Goal: Information Seeking & Learning: Learn about a topic

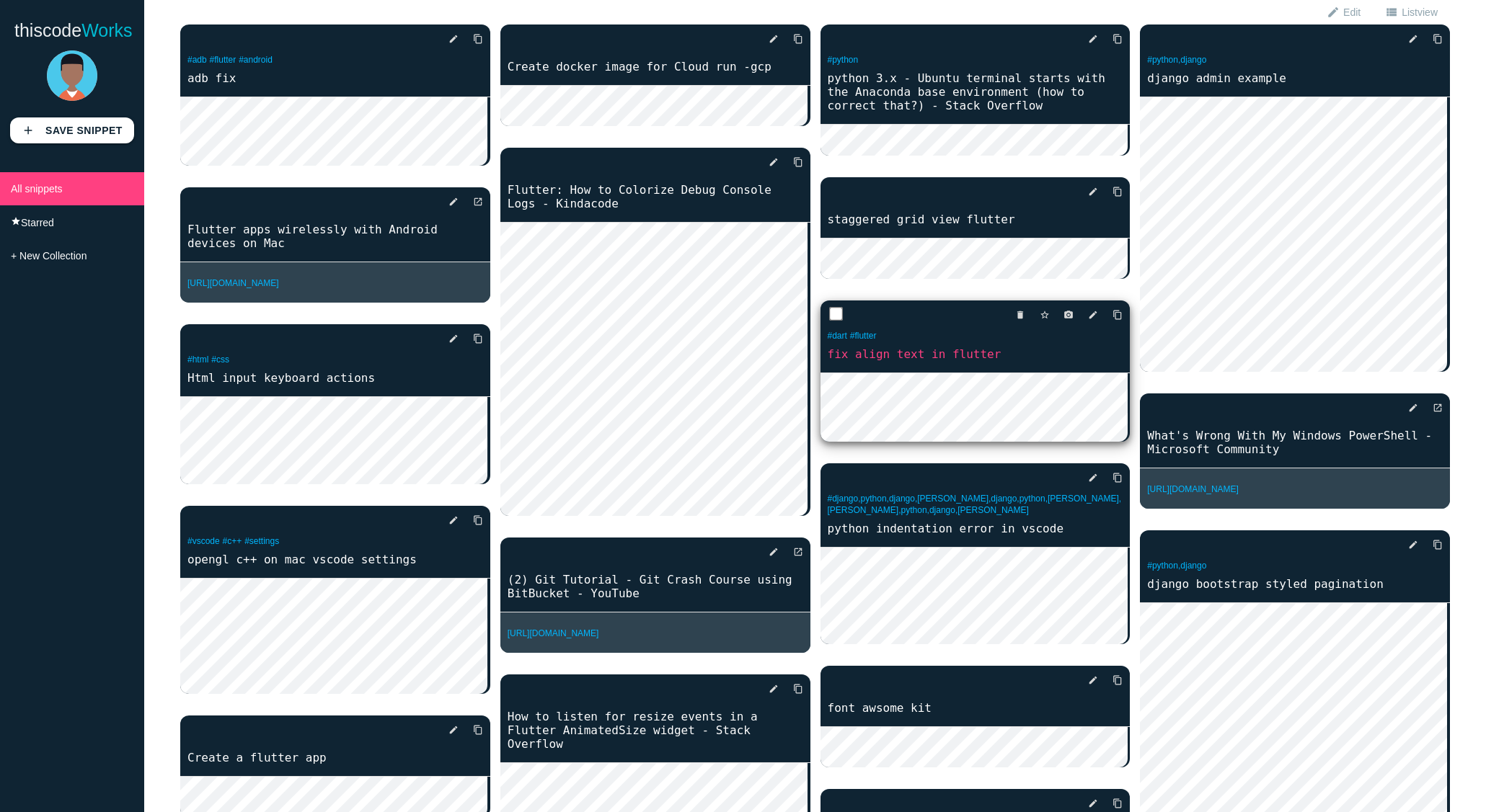
scroll to position [149, 0]
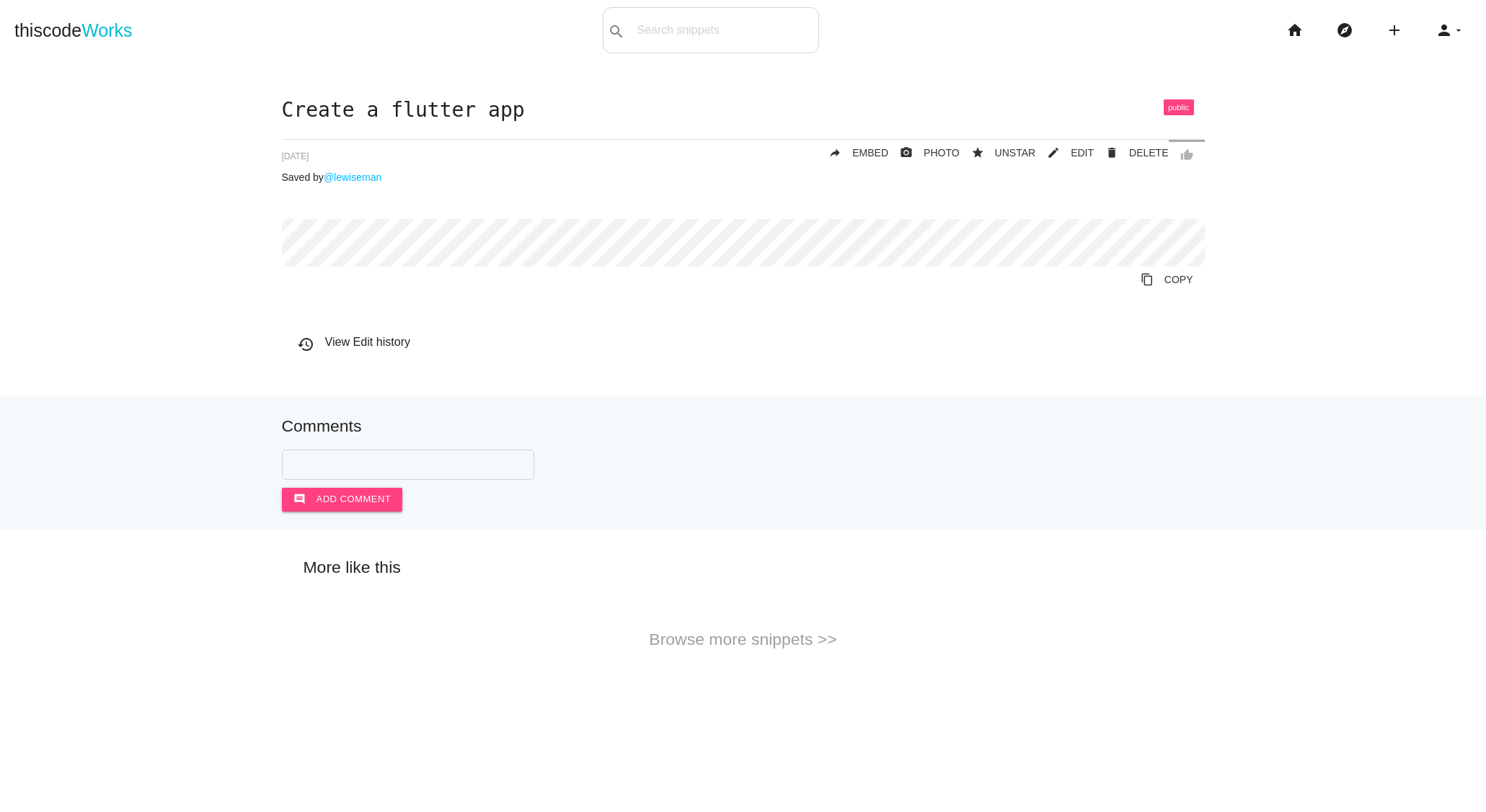
click at [564, 218] on div "Create a flutter app thumb_up delete DELETE mode_edit EDIT 6335a1699f407a0015cc…" at bounding box center [743, 233] width 923 height 267
